Goal: Transaction & Acquisition: Purchase product/service

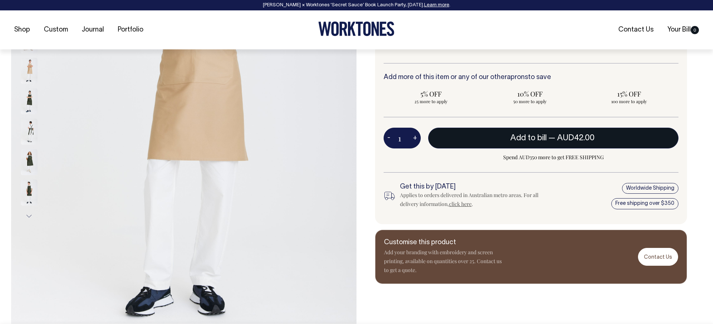
click at [517, 141] on span "Add to bill" at bounding box center [528, 137] width 36 height 7
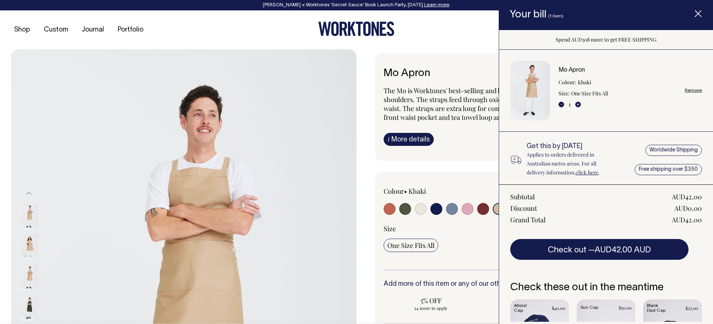
click at [441, 72] on h6 "Mo Apron" at bounding box center [530, 74] width 295 height 12
click at [415, 75] on h6 "Mo Apron" at bounding box center [530, 74] width 295 height 12
click at [687, 196] on div "AUD42.00" at bounding box center [686, 196] width 30 height 9
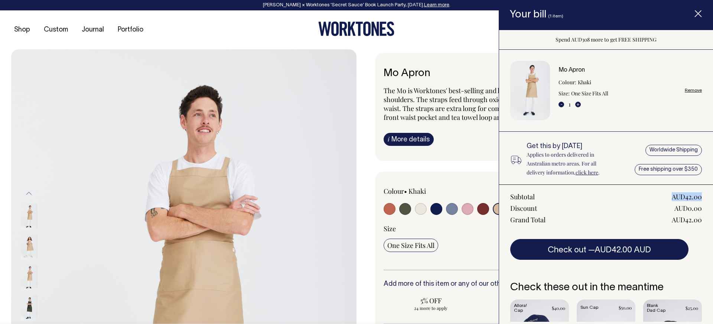
click at [687, 196] on div "AUD42.00" at bounding box center [686, 196] width 30 height 9
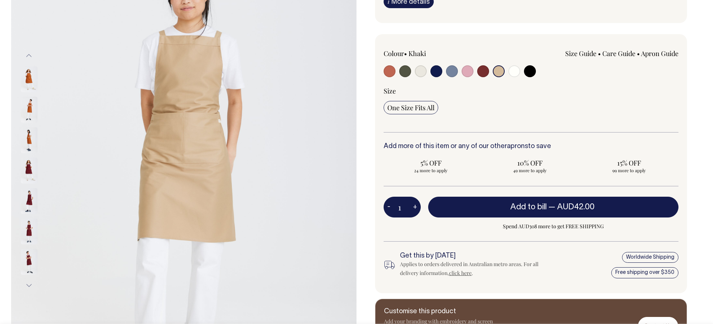
scroll to position [138, 0]
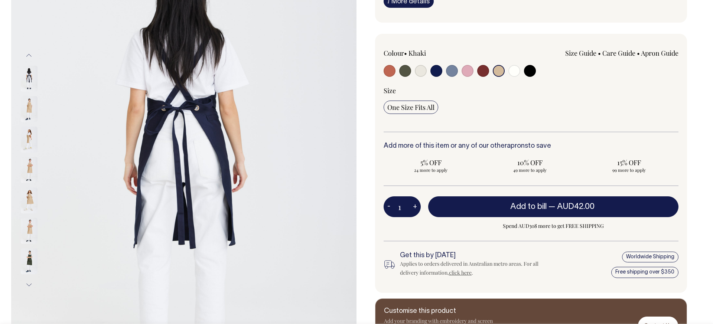
drag, startPoint x: 493, startPoint y: 69, endPoint x: 497, endPoint y: 70, distance: 3.8
click at [494, 69] on input "radio" at bounding box center [499, 71] width 12 height 12
click at [501, 71] on input "radio" at bounding box center [499, 71] width 12 height 12
click at [422, 74] on input "radio" at bounding box center [421, 71] width 12 height 12
radio input "true"
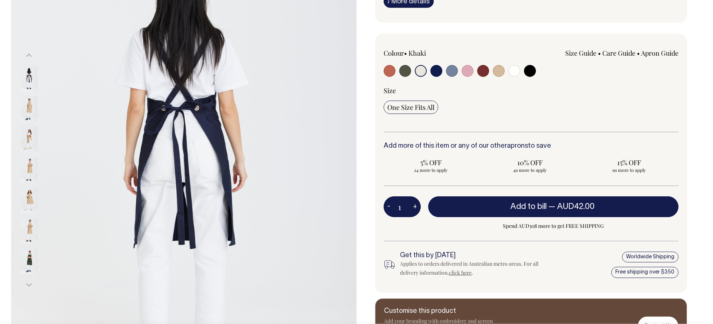
radio input "true"
select select "Natural"
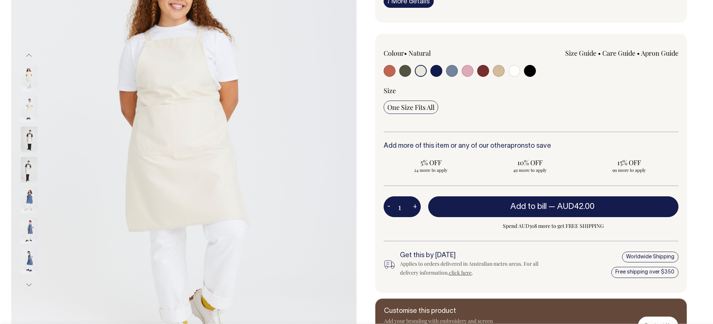
click at [498, 72] on input "radio" at bounding box center [499, 71] width 12 height 12
radio input "true"
select select "Khaki"
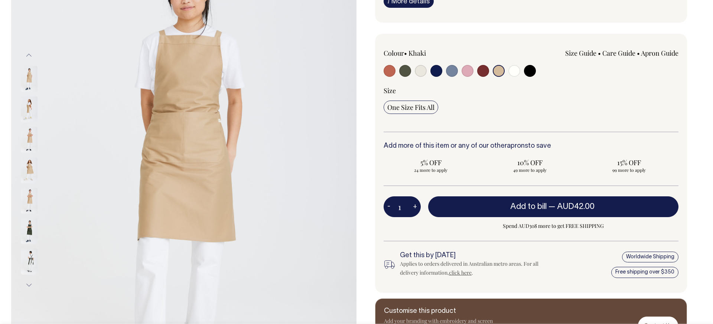
click at [416, 55] on label "Khaki" at bounding box center [416, 53] width 17 height 9
click at [405, 74] on input "radio" at bounding box center [405, 71] width 12 height 12
radio input "true"
select select "Olive"
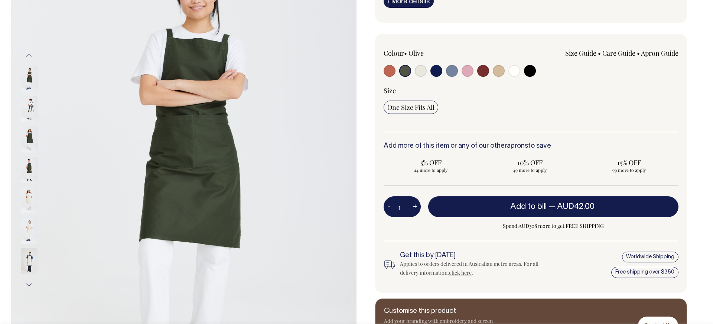
click at [505, 74] on div "Colour • Olive Size Guide" at bounding box center [530, 64] width 295 height 30
click at [497, 72] on input "radio" at bounding box center [499, 71] width 12 height 12
radio input "true"
select select "Khaki"
